Goal: Find specific page/section: Find specific page/section

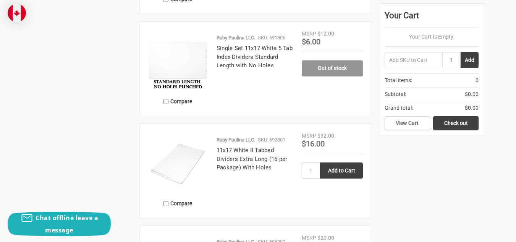
scroll to position [1374, 0]
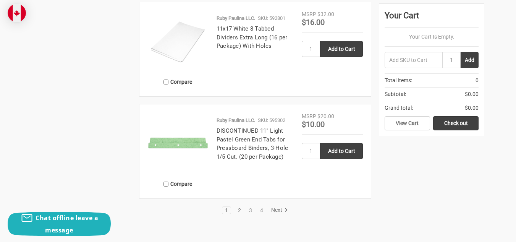
click at [239, 210] on link "2" at bounding box center [239, 209] width 8 height 5
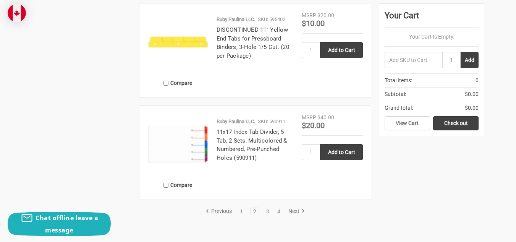
scroll to position [1374, 0]
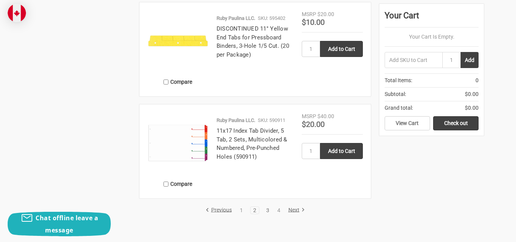
click at [264, 209] on link "3" at bounding box center [267, 209] width 8 height 5
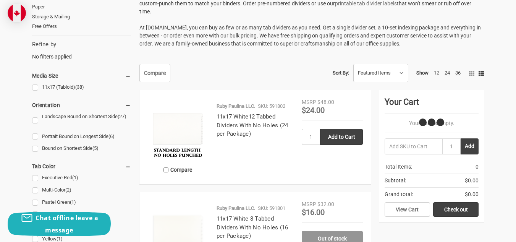
scroll to position [420, 0]
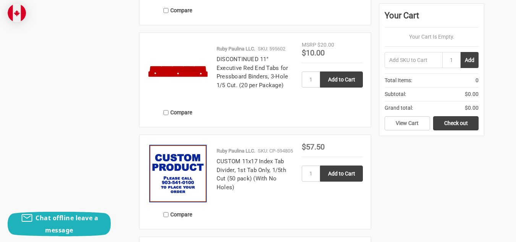
scroll to position [1145, 0]
